Goal: Entertainment & Leisure: Consume media (video, audio)

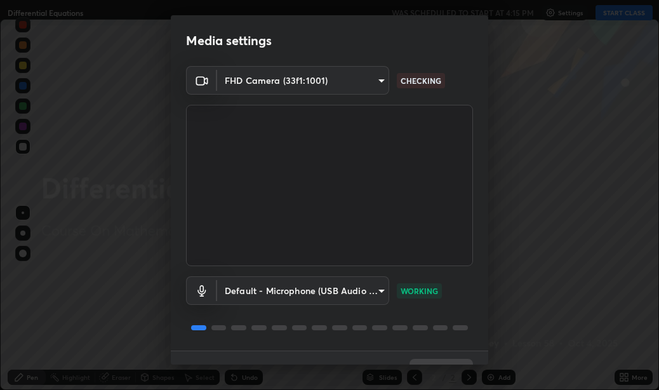
scroll to position [27, 0]
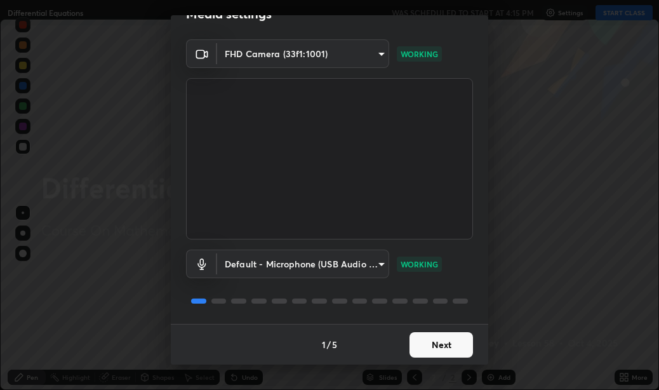
click at [434, 345] on button "Next" at bounding box center [440, 344] width 63 height 25
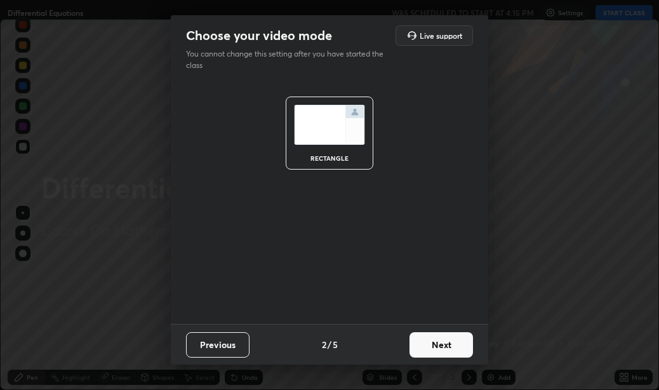
scroll to position [0, 0]
click at [434, 345] on button "Next" at bounding box center [440, 344] width 63 height 25
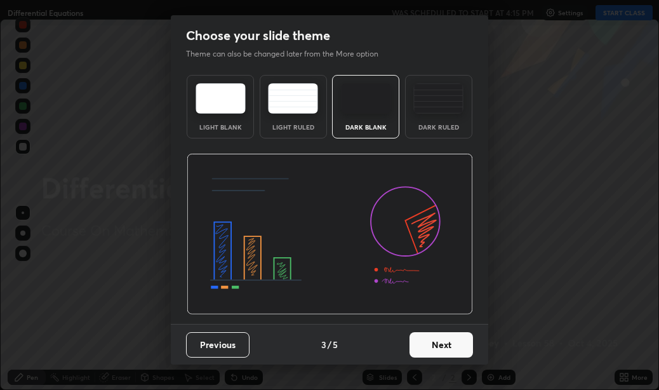
click at [434, 345] on button "Next" at bounding box center [440, 344] width 63 height 25
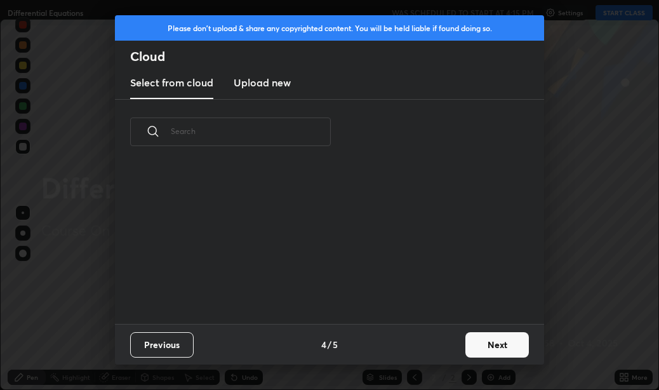
click at [434, 339] on div "Previous 4 / 5 Next" at bounding box center [329, 344] width 429 height 41
click at [497, 343] on button "Next" at bounding box center [496, 344] width 63 height 25
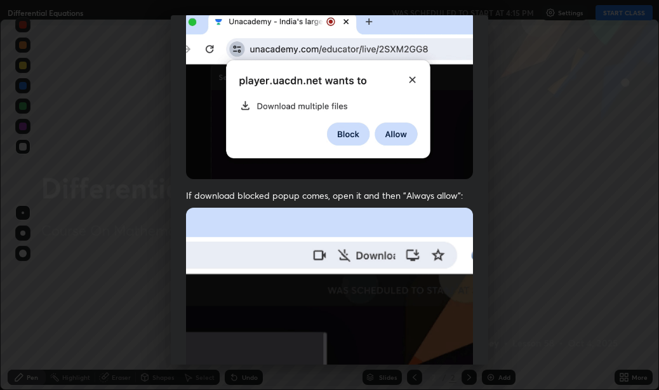
scroll to position [286, 0]
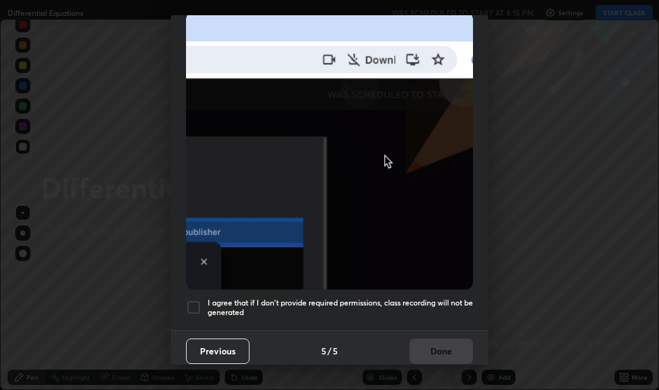
click at [195, 301] on div at bounding box center [193, 307] width 15 height 15
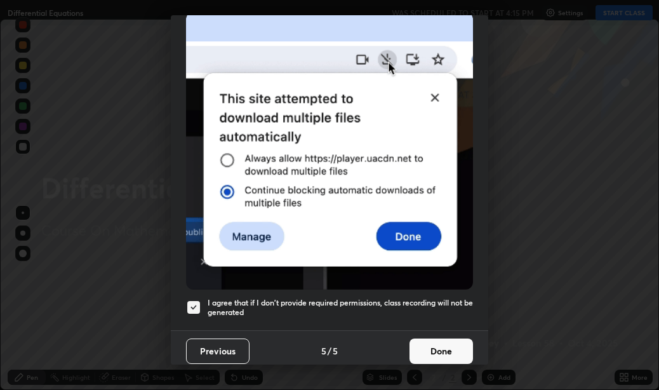
click at [440, 342] on button "Done" at bounding box center [440, 350] width 63 height 25
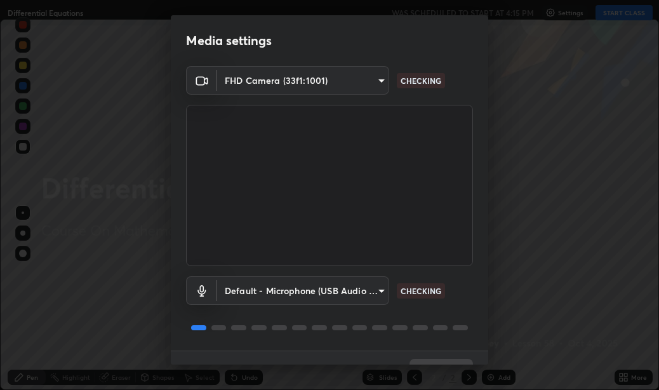
scroll to position [27, 0]
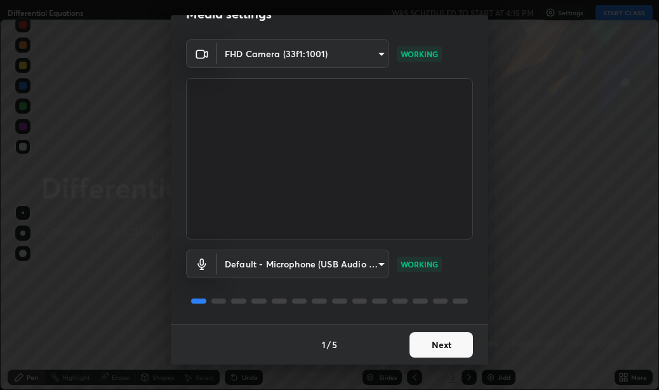
click at [430, 340] on button "Next" at bounding box center [440, 344] width 63 height 25
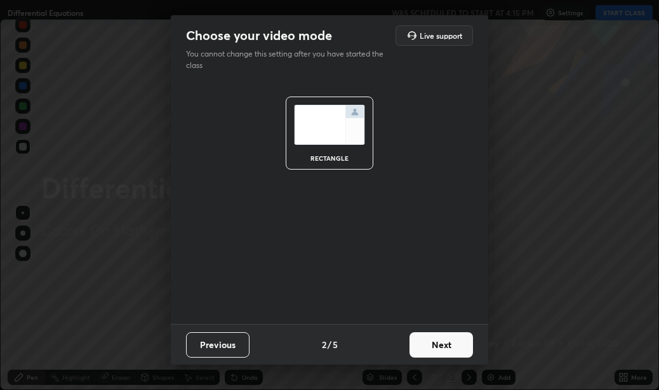
click at [430, 340] on button "Next" at bounding box center [440, 344] width 63 height 25
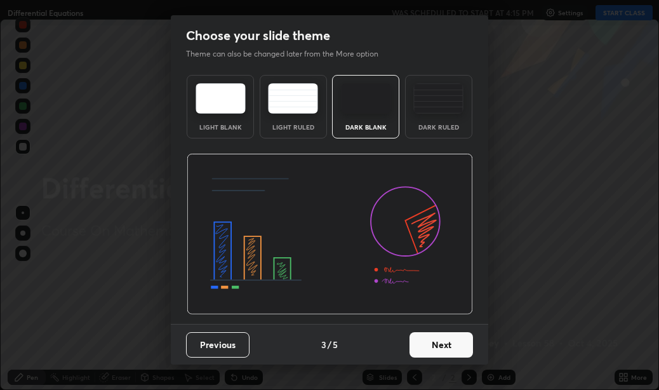
click at [434, 345] on button "Next" at bounding box center [440, 344] width 63 height 25
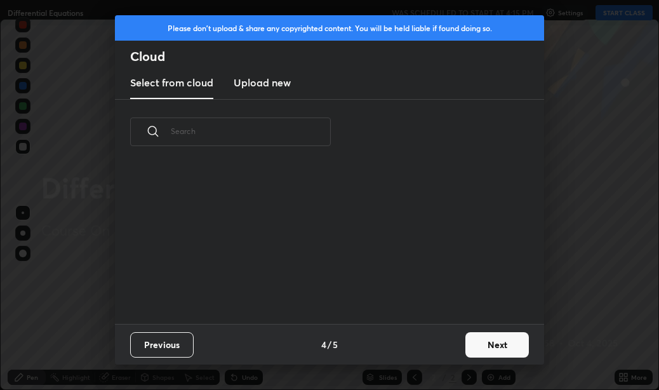
click at [434, 345] on div "Previous 4 / 5 Next" at bounding box center [329, 344] width 429 height 41
click at [499, 339] on button "Next" at bounding box center [496, 344] width 63 height 25
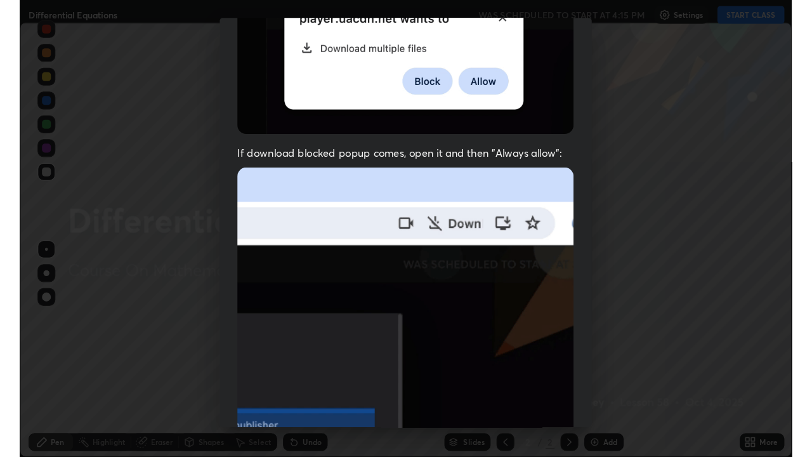
scroll to position [286, 0]
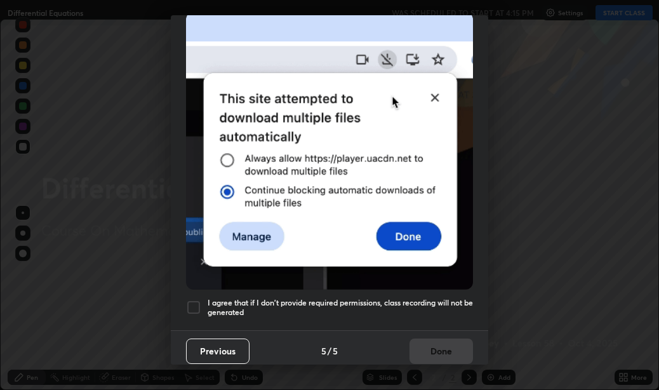
click at [194, 300] on div at bounding box center [193, 307] width 15 height 15
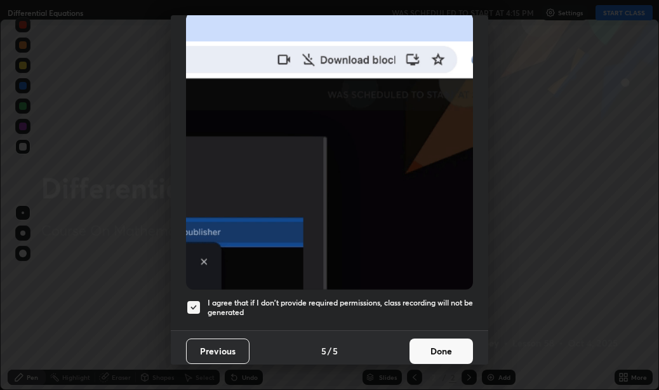
click at [439, 342] on button "Done" at bounding box center [440, 350] width 63 height 25
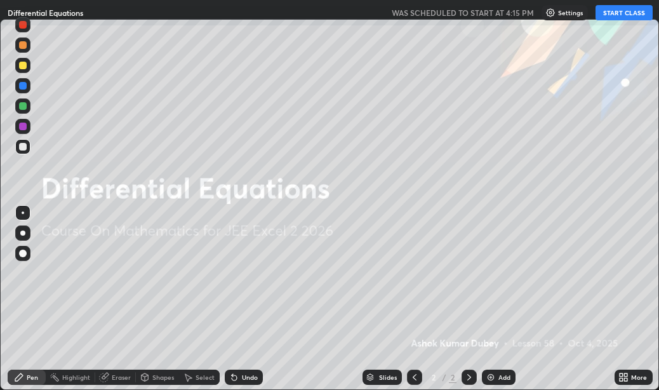
click at [617, 13] on button "START CLASS" at bounding box center [623, 12] width 57 height 15
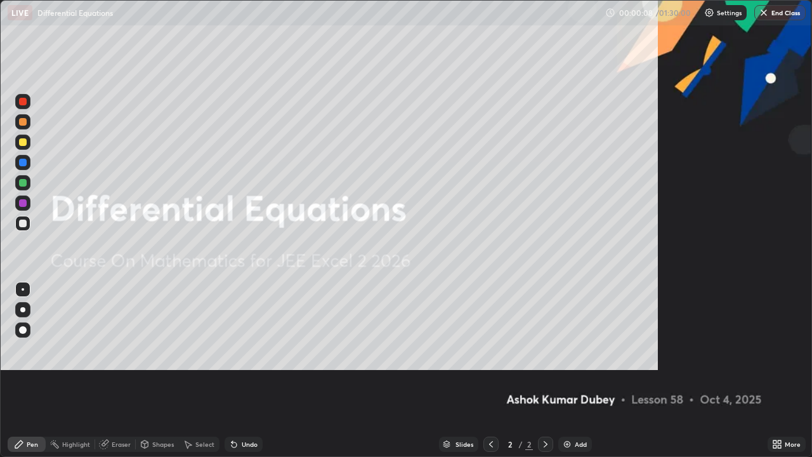
scroll to position [457, 812]
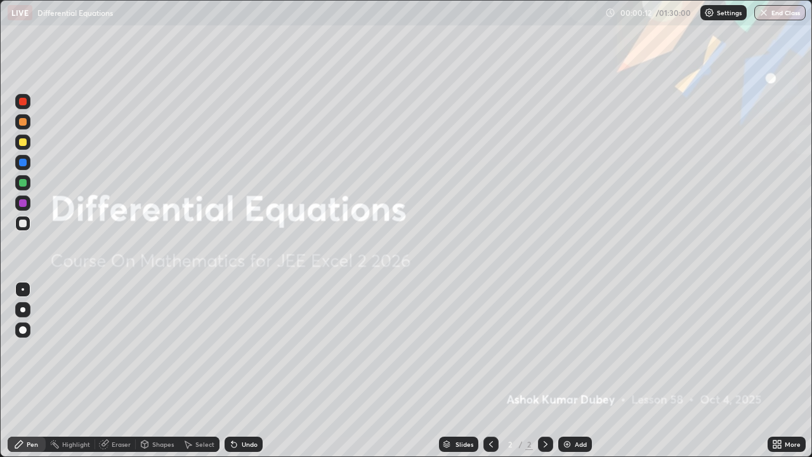
click at [546, 389] on icon at bounding box center [546, 444] width 4 height 6
click at [566, 389] on img at bounding box center [567, 444] width 10 height 10
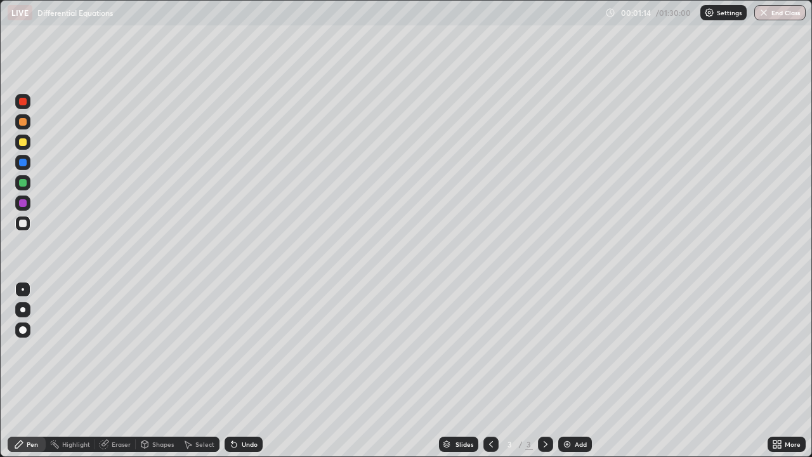
click at [123, 389] on div "Eraser" at bounding box center [121, 444] width 19 height 6
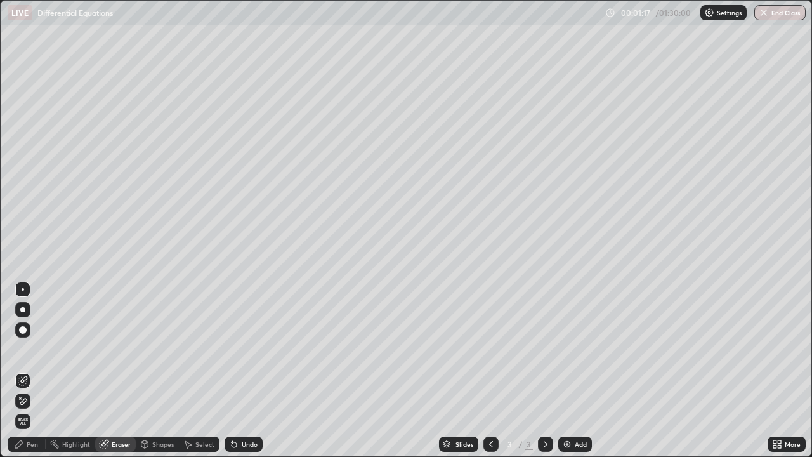
click at [30, 389] on div "Pen" at bounding box center [32, 444] width 11 height 6
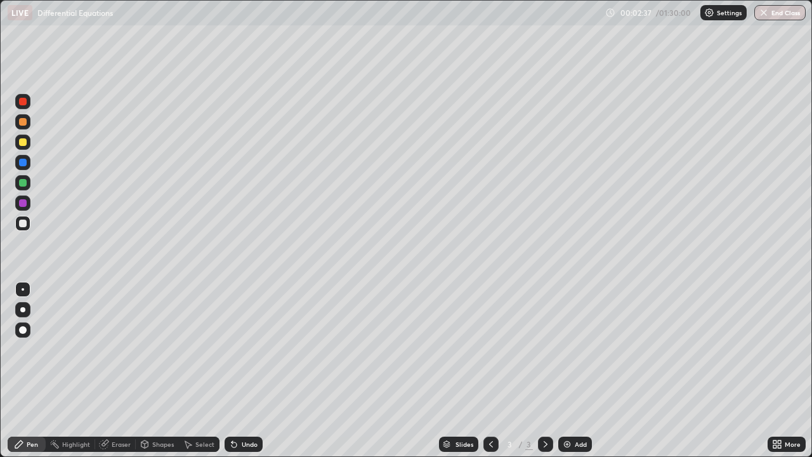
click at [121, 389] on div "Eraser" at bounding box center [121, 444] width 19 height 6
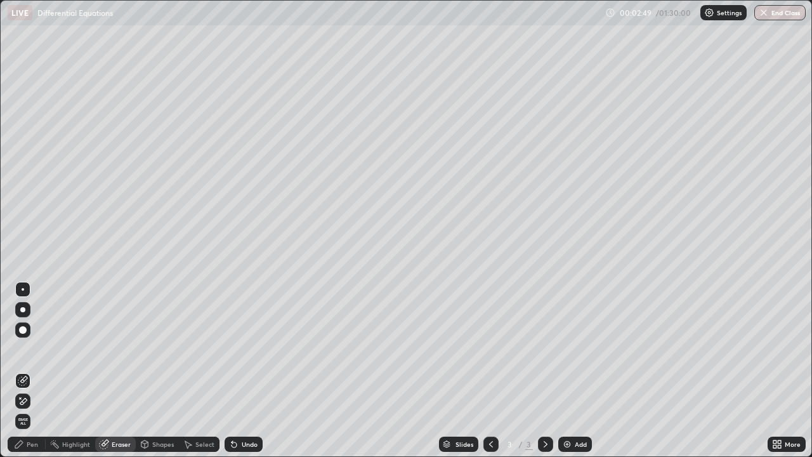
click at [32, 389] on div "Pen" at bounding box center [32, 444] width 11 height 6
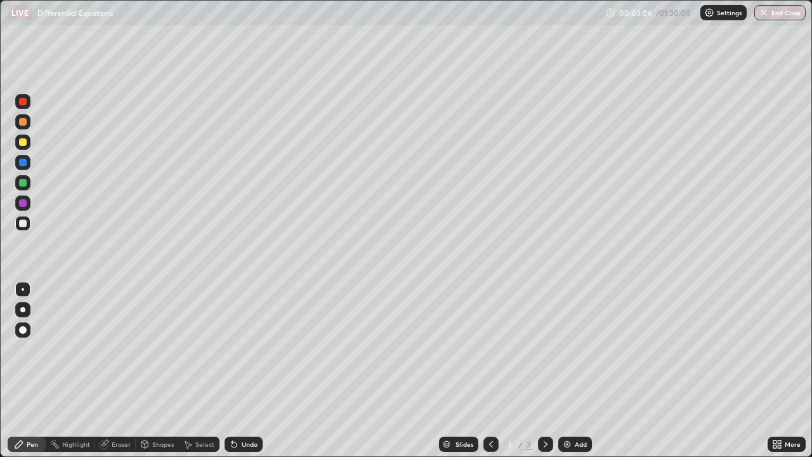
click at [126, 389] on div "Eraser" at bounding box center [121, 444] width 19 height 6
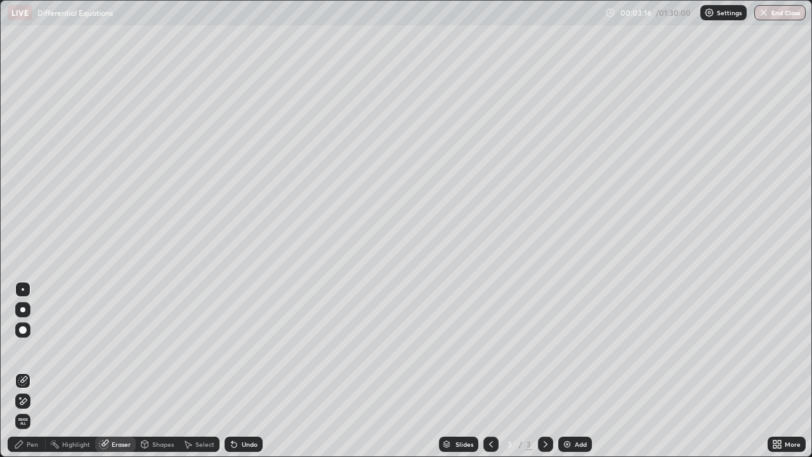
click at [36, 389] on div "Pen" at bounding box center [32, 444] width 11 height 6
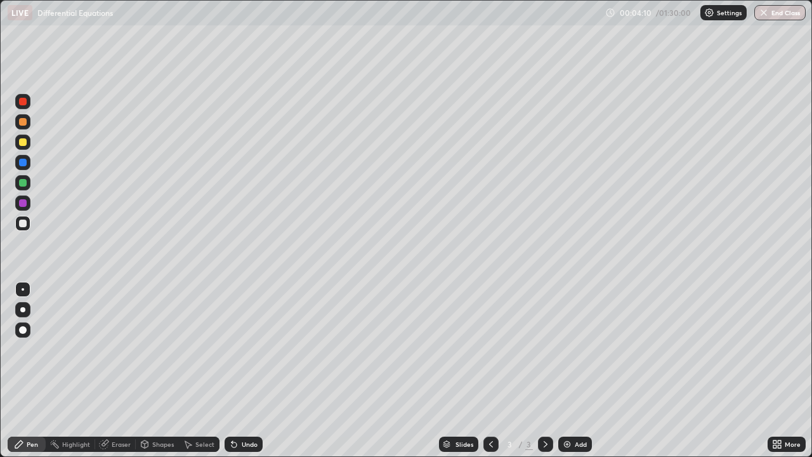
click at [546, 389] on icon at bounding box center [546, 444] width 10 height 10
click at [565, 389] on img at bounding box center [567, 444] width 10 height 10
click at [544, 389] on icon at bounding box center [546, 444] width 4 height 6
click at [569, 389] on img at bounding box center [567, 444] width 10 height 10
click at [548, 389] on icon at bounding box center [546, 444] width 10 height 10
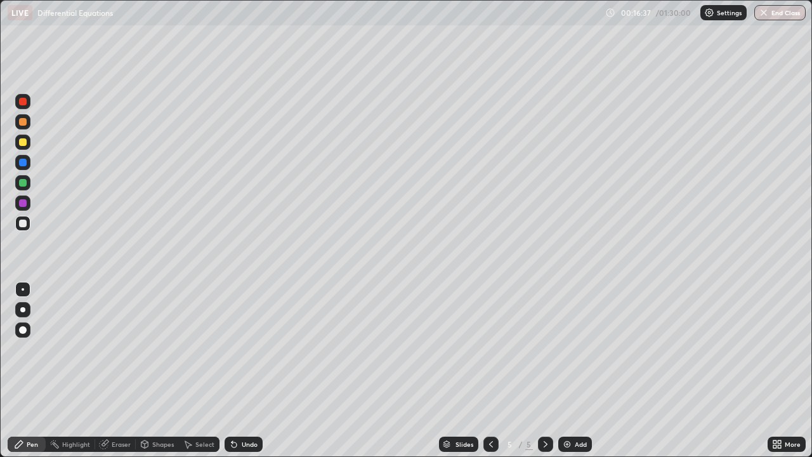
click at [548, 389] on icon at bounding box center [546, 444] width 10 height 10
click at [564, 389] on img at bounding box center [567, 444] width 10 height 10
click at [119, 389] on div "Eraser" at bounding box center [121, 444] width 19 height 6
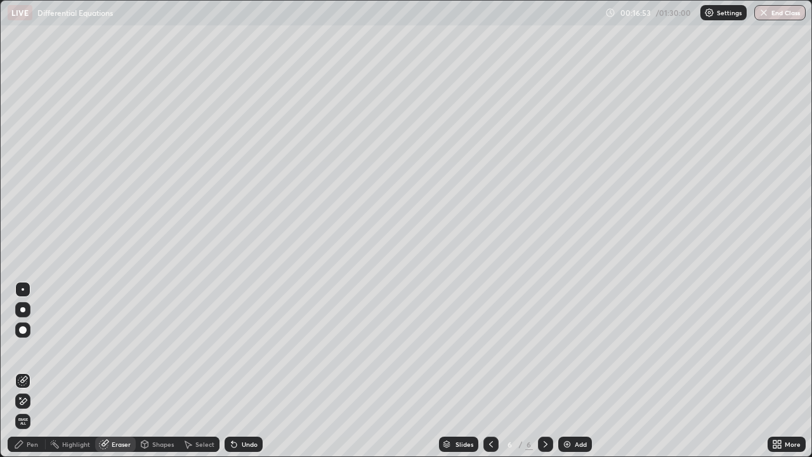
click at [37, 389] on div "Pen" at bounding box center [32, 444] width 11 height 6
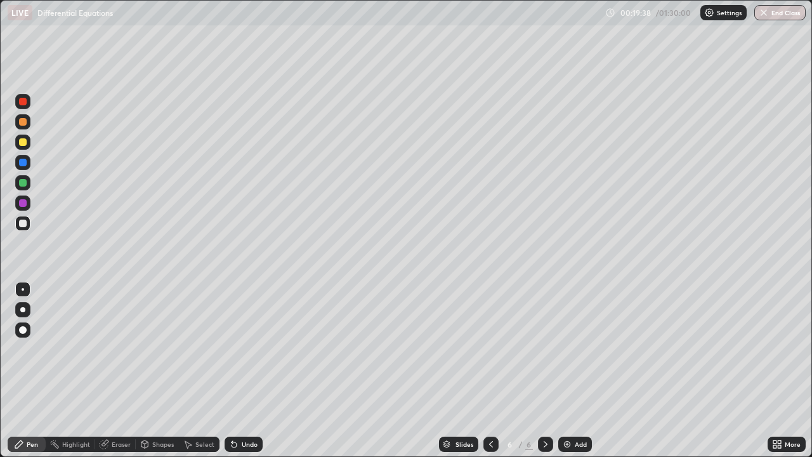
click at [115, 389] on div "Eraser" at bounding box center [121, 444] width 19 height 6
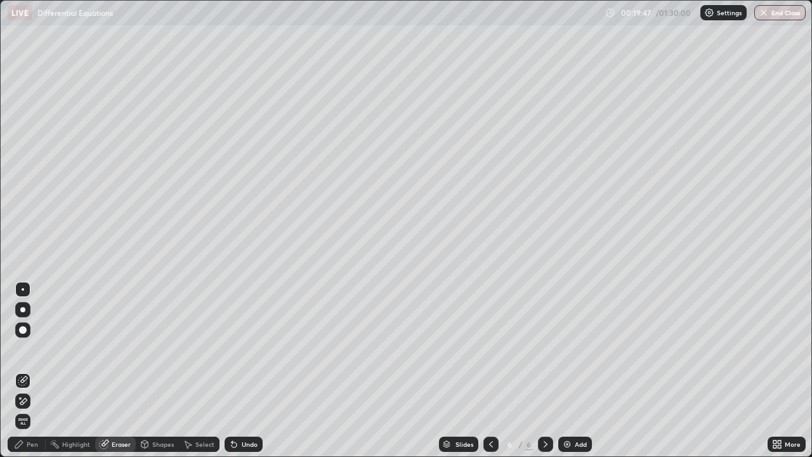
click at [29, 389] on div "Pen" at bounding box center [27, 444] width 38 height 15
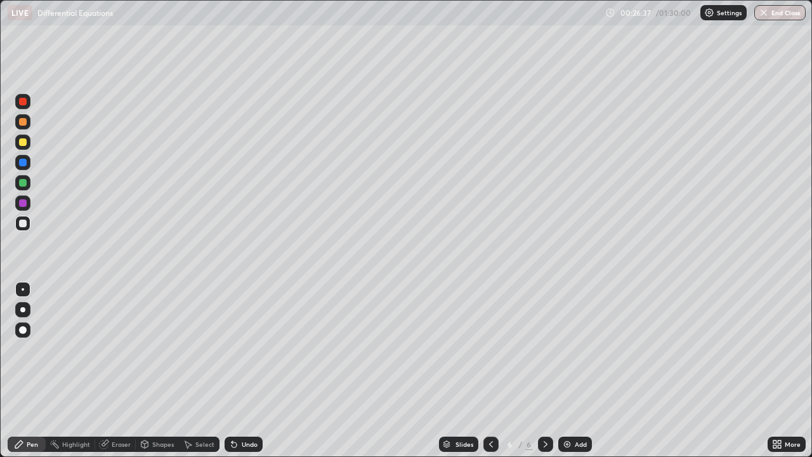
click at [565, 389] on img at bounding box center [567, 444] width 10 height 10
click at [122, 389] on div "Eraser" at bounding box center [121, 444] width 19 height 6
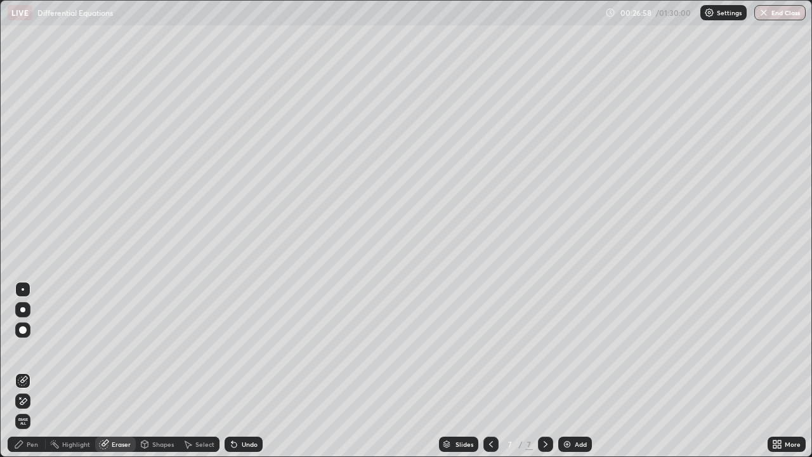
click at [33, 389] on div "Pen" at bounding box center [32, 444] width 11 height 6
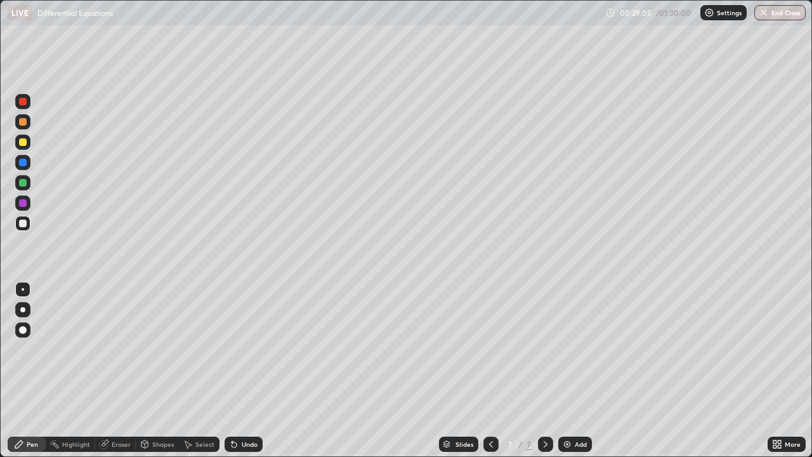
click at [122, 389] on div "Eraser" at bounding box center [121, 444] width 19 height 6
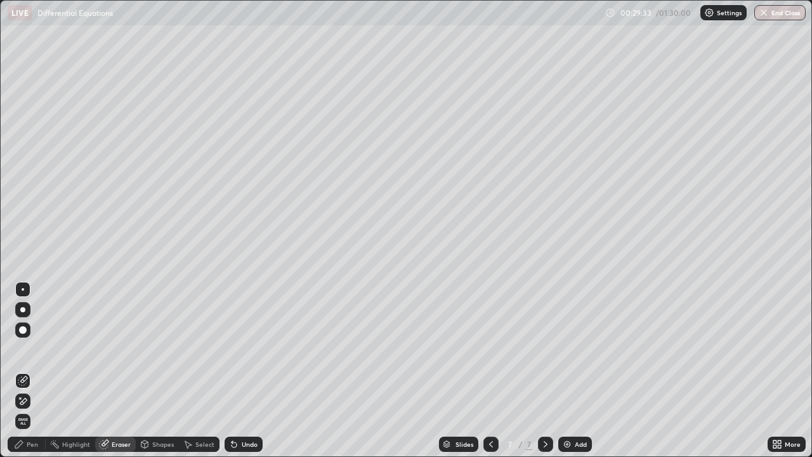
click at [32, 389] on div "Pen" at bounding box center [32, 444] width 11 height 6
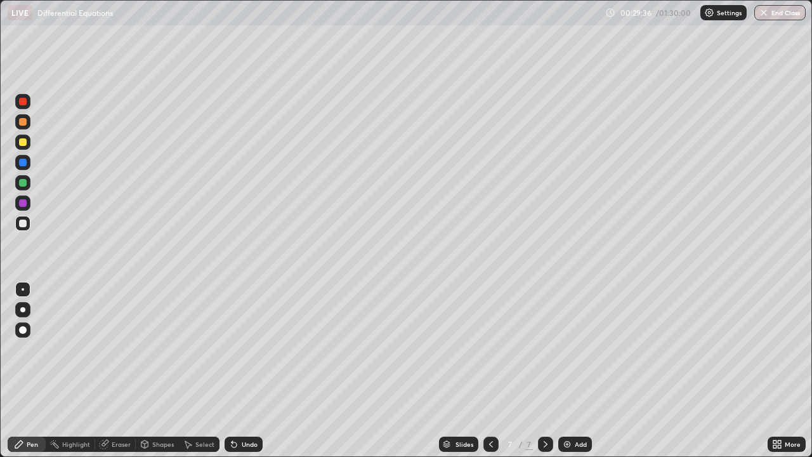
click at [122, 389] on div "Eraser" at bounding box center [121, 444] width 19 height 6
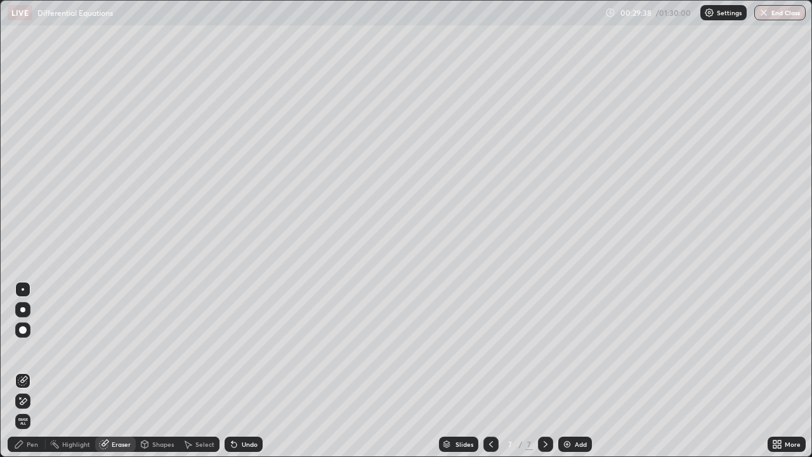
click at [30, 389] on div "Pen" at bounding box center [32, 444] width 11 height 6
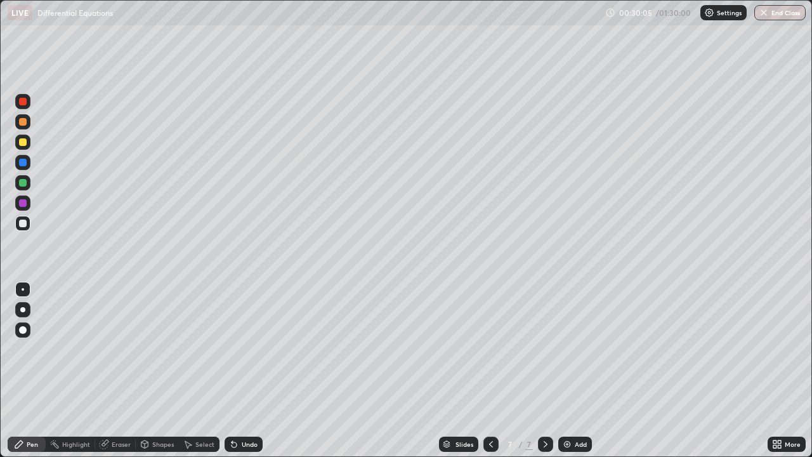
click at [124, 389] on div "Eraser" at bounding box center [121, 444] width 19 height 6
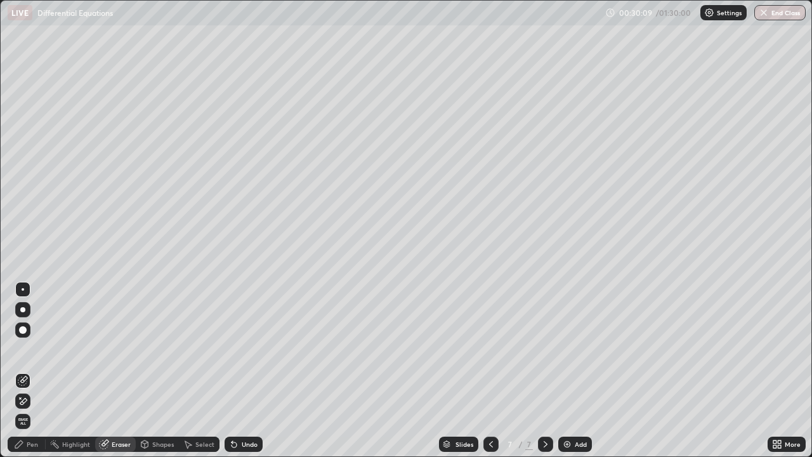
click at [32, 389] on div "Pen" at bounding box center [32, 444] width 11 height 6
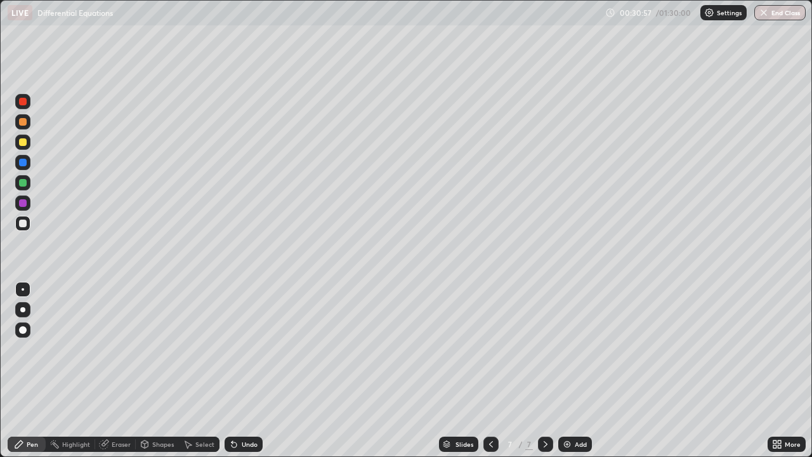
click at [126, 389] on div "Eraser" at bounding box center [121, 444] width 19 height 6
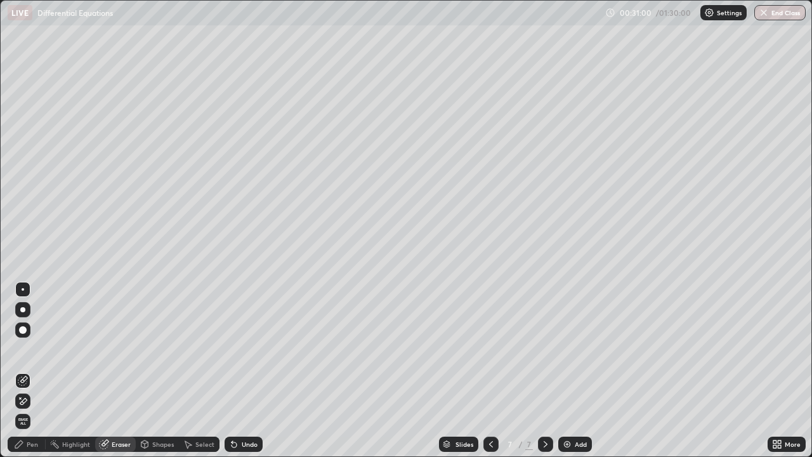
click at [34, 389] on div "Pen" at bounding box center [27, 444] width 38 height 15
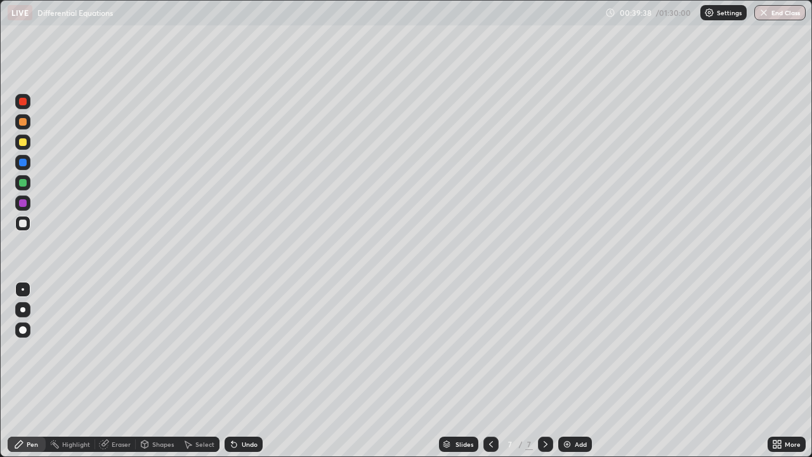
click at [543, 389] on icon at bounding box center [546, 444] width 10 height 10
click at [565, 389] on img at bounding box center [567, 444] width 10 height 10
click at [23, 141] on div at bounding box center [23, 142] width 8 height 8
click at [491, 389] on icon at bounding box center [491, 444] width 10 height 10
click at [543, 389] on div at bounding box center [545, 444] width 15 height 15
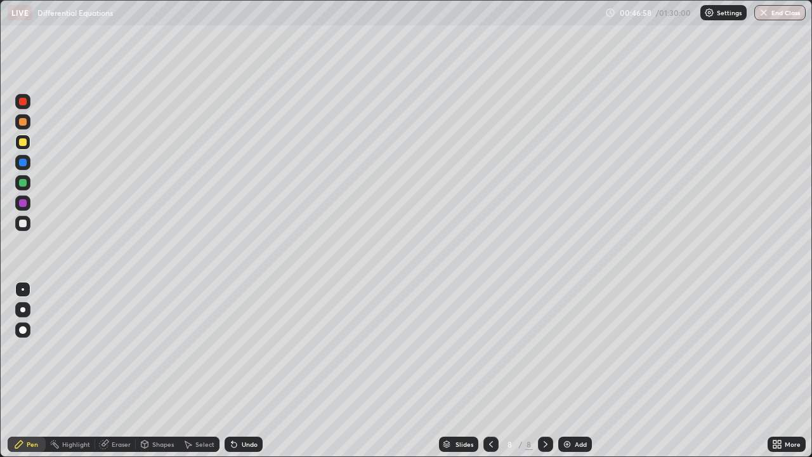
click at [543, 389] on div at bounding box center [545, 444] width 15 height 15
click at [566, 389] on img at bounding box center [567, 444] width 10 height 10
click at [543, 389] on icon at bounding box center [546, 444] width 10 height 10
click at [565, 389] on img at bounding box center [567, 444] width 10 height 10
click at [120, 389] on div "Eraser" at bounding box center [121, 444] width 19 height 6
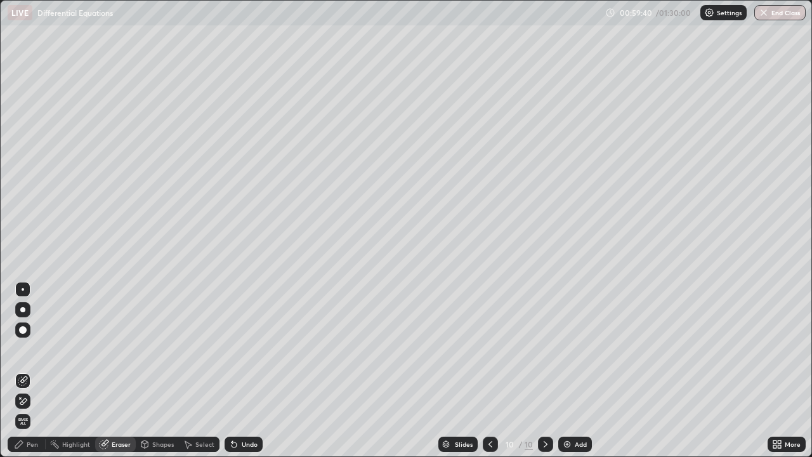
click at [37, 389] on div "Pen" at bounding box center [32, 444] width 11 height 6
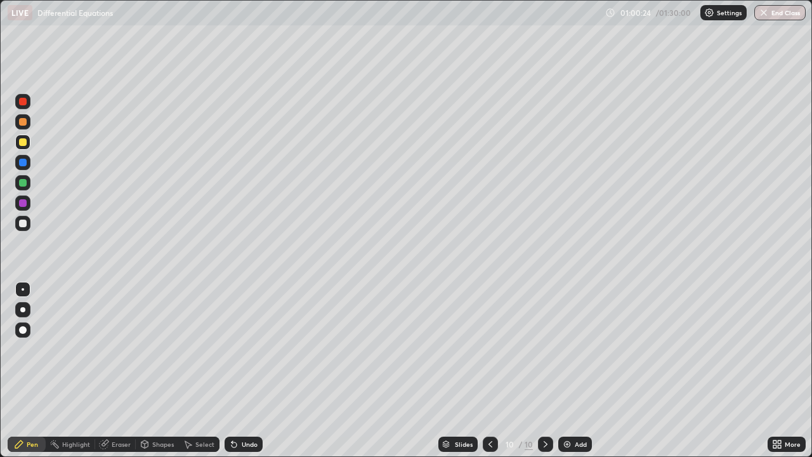
click at [120, 389] on div "Eraser" at bounding box center [121, 444] width 19 height 6
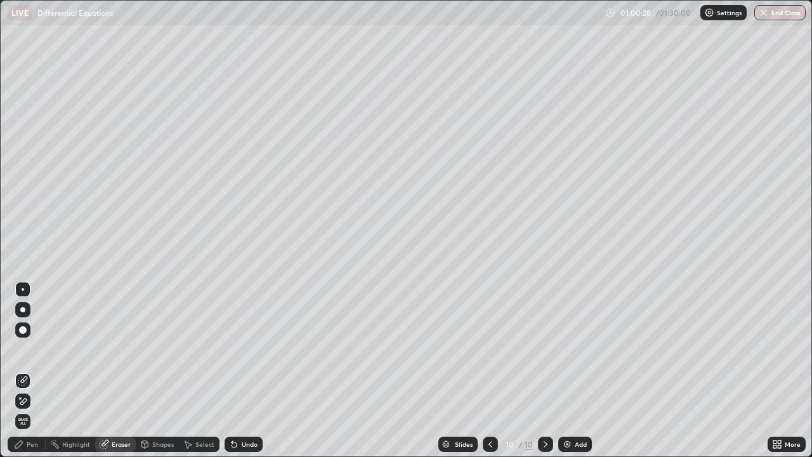
click at [33, 389] on div "Pen" at bounding box center [32, 444] width 11 height 6
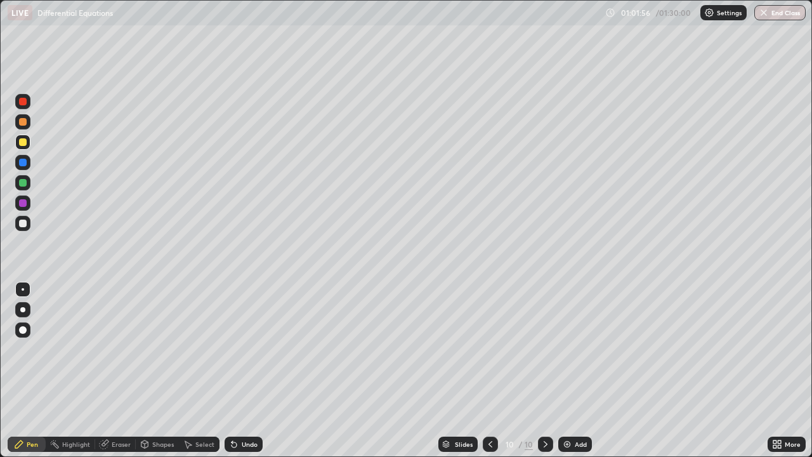
click at [119, 389] on div "Eraser" at bounding box center [121, 444] width 19 height 6
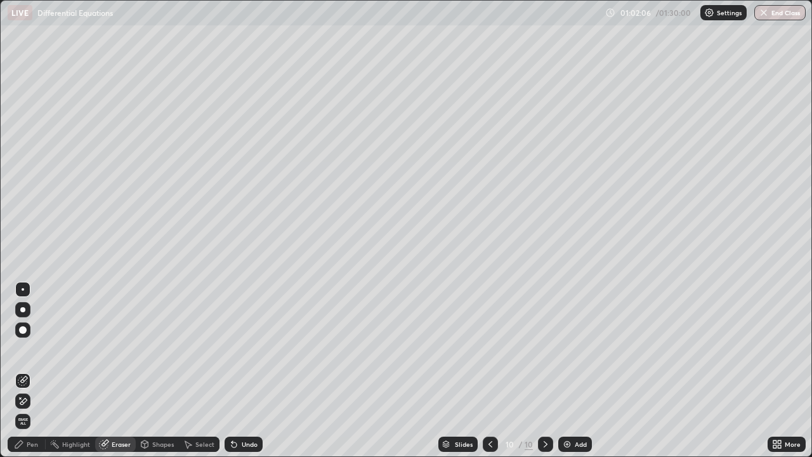
click at [35, 389] on div "Pen" at bounding box center [32, 444] width 11 height 6
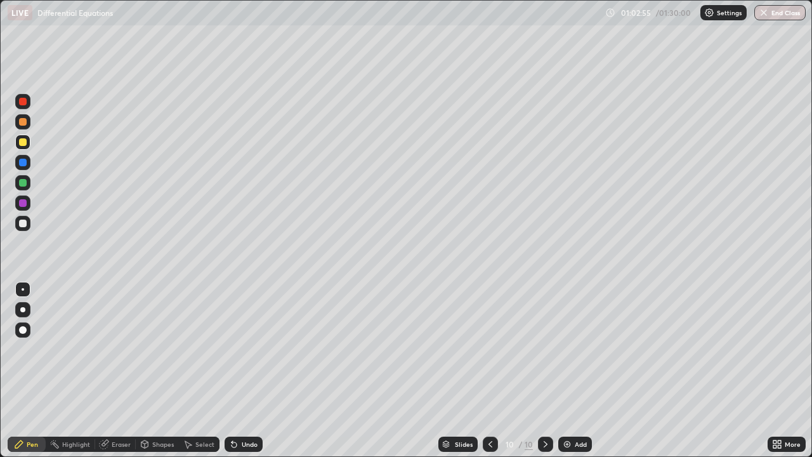
click at [547, 389] on icon at bounding box center [546, 444] width 10 height 10
click at [566, 389] on img at bounding box center [567, 444] width 10 height 10
click at [23, 222] on div at bounding box center [23, 224] width 8 height 8
click at [488, 389] on icon at bounding box center [491, 444] width 10 height 10
click at [539, 389] on div at bounding box center [545, 444] width 15 height 15
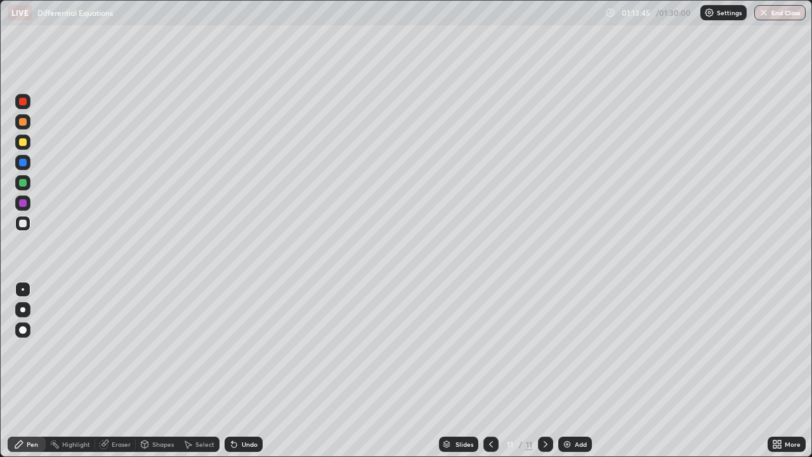
click at [569, 389] on img at bounding box center [567, 444] width 10 height 10
click at [491, 389] on icon at bounding box center [491, 444] width 10 height 10
click at [551, 389] on div at bounding box center [545, 444] width 15 height 15
click at [549, 389] on icon at bounding box center [546, 444] width 10 height 10
click at [658, 15] on button "End Class" at bounding box center [781, 12] width 50 height 15
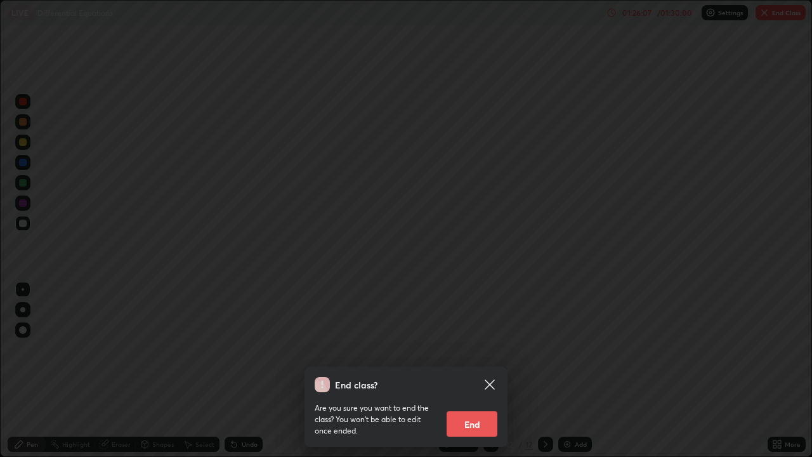
click at [478, 389] on button "End" at bounding box center [472, 423] width 51 height 25
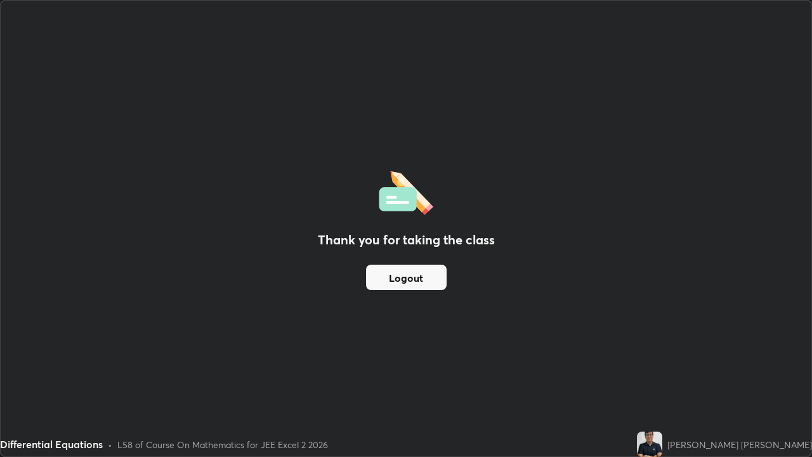
click at [415, 276] on button "Logout" at bounding box center [406, 277] width 81 height 25
